Goal: Navigation & Orientation: Find specific page/section

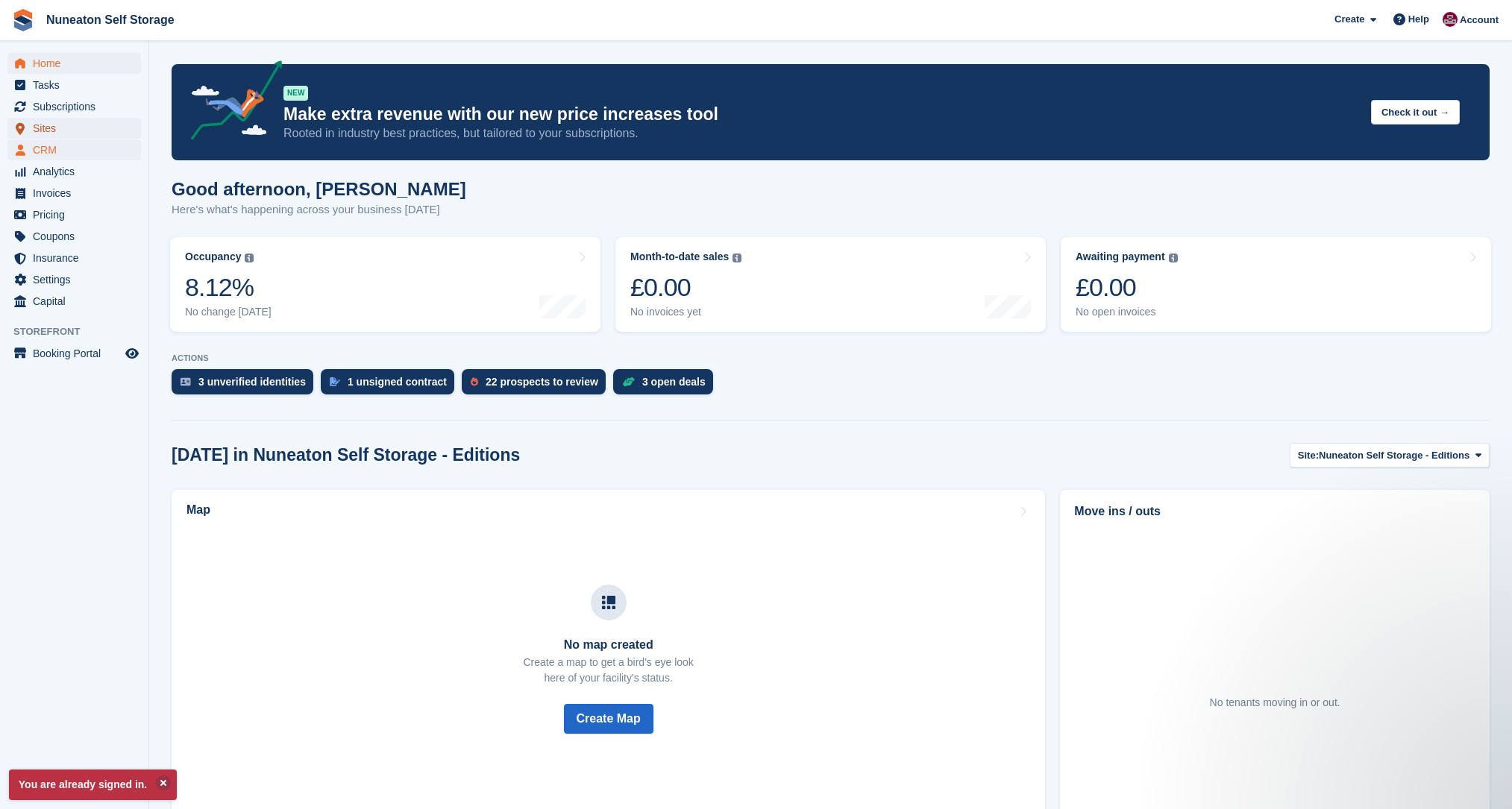
drag, startPoint x: 52, startPoint y: 125, endPoint x: 62, endPoint y: 140, distance: 18.0
click at [52, 125] on span "Sites" at bounding box center [78, 128] width 90 height 21
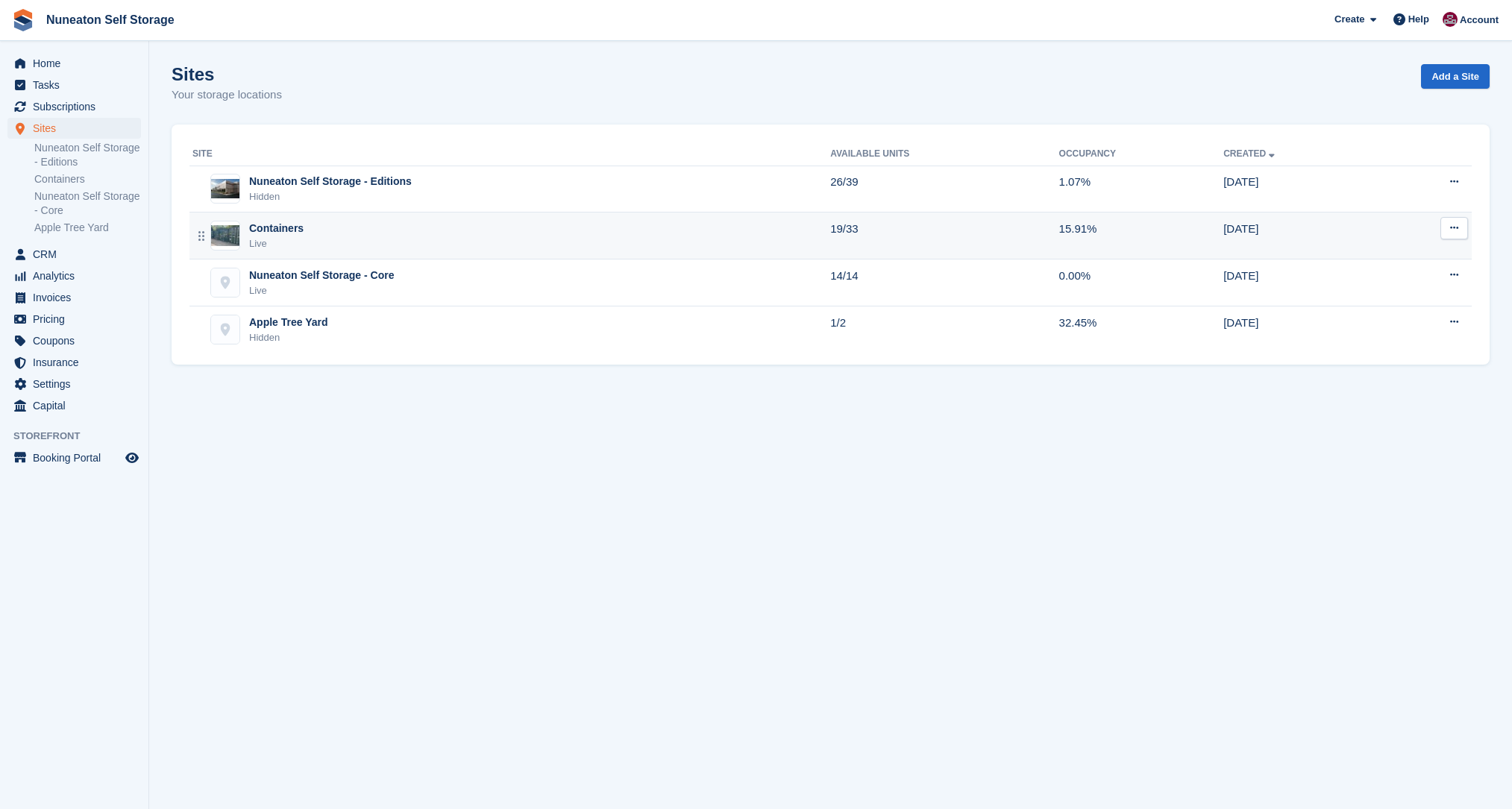
click at [307, 237] on div "Containers Live" at bounding box center [511, 235] width 638 height 31
